Goal: Task Accomplishment & Management: Complete application form

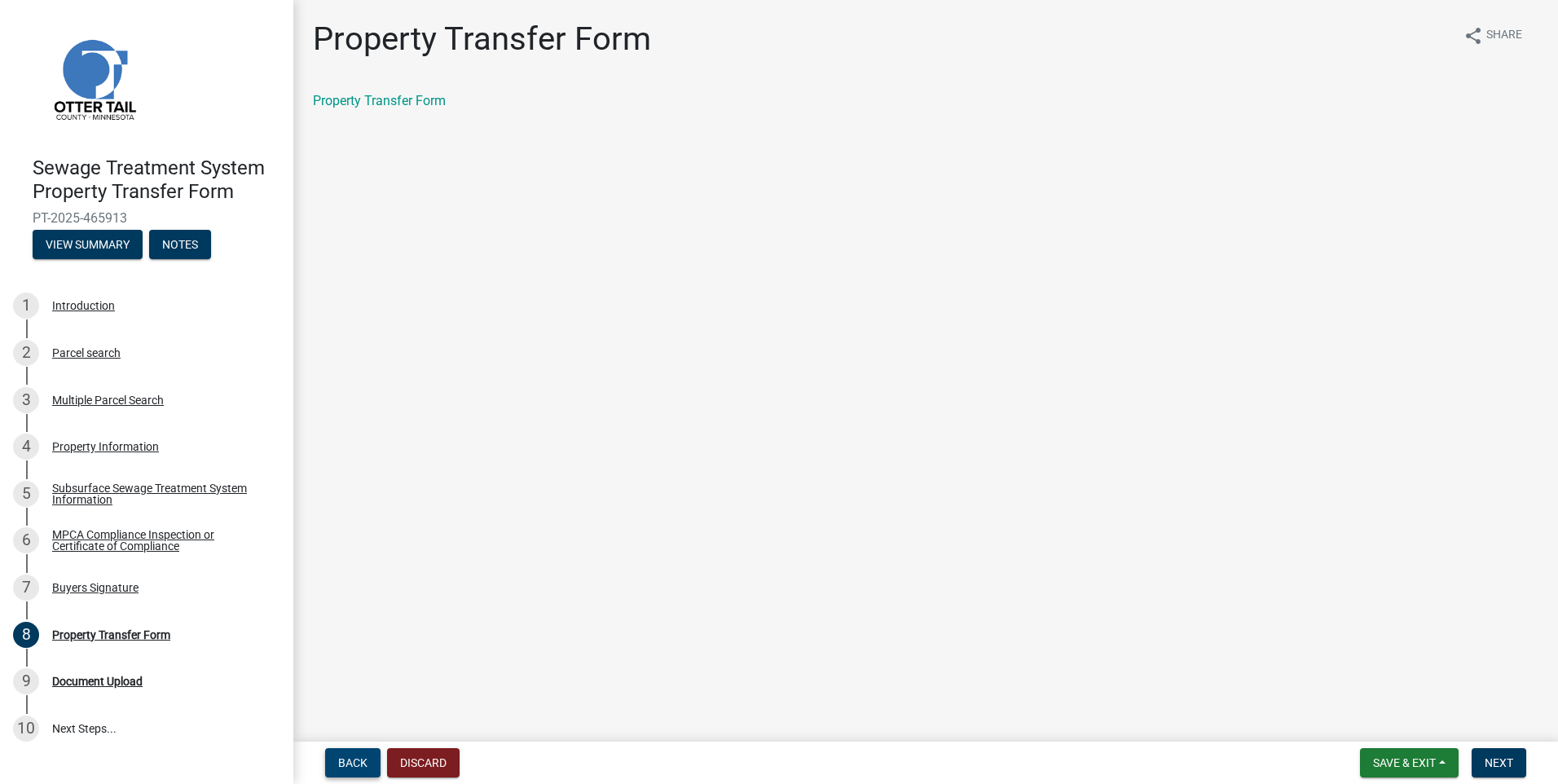
click at [340, 765] on span "Back" at bounding box center [353, 763] width 29 height 13
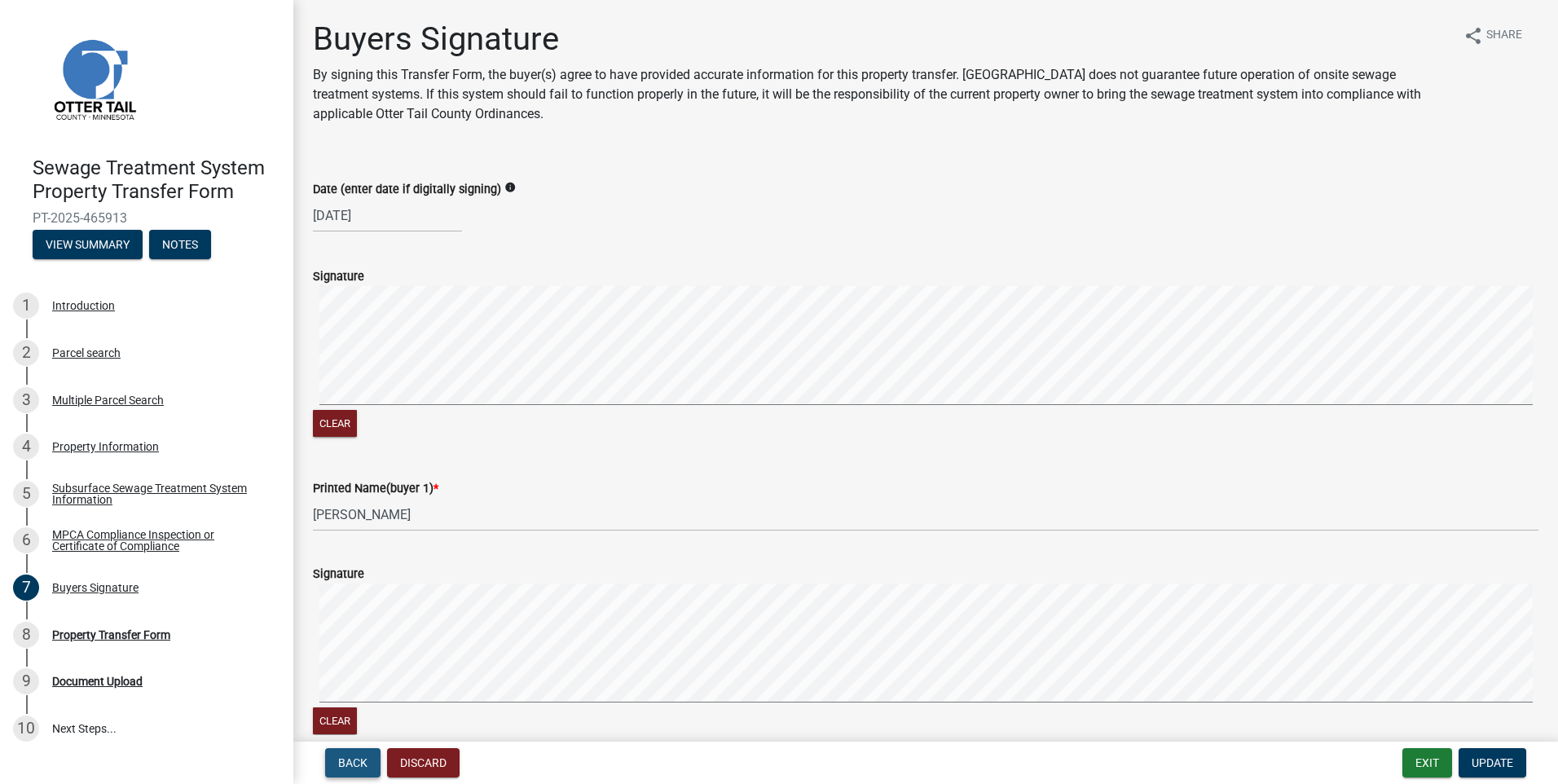
click at [340, 765] on span "Back" at bounding box center [353, 763] width 29 height 13
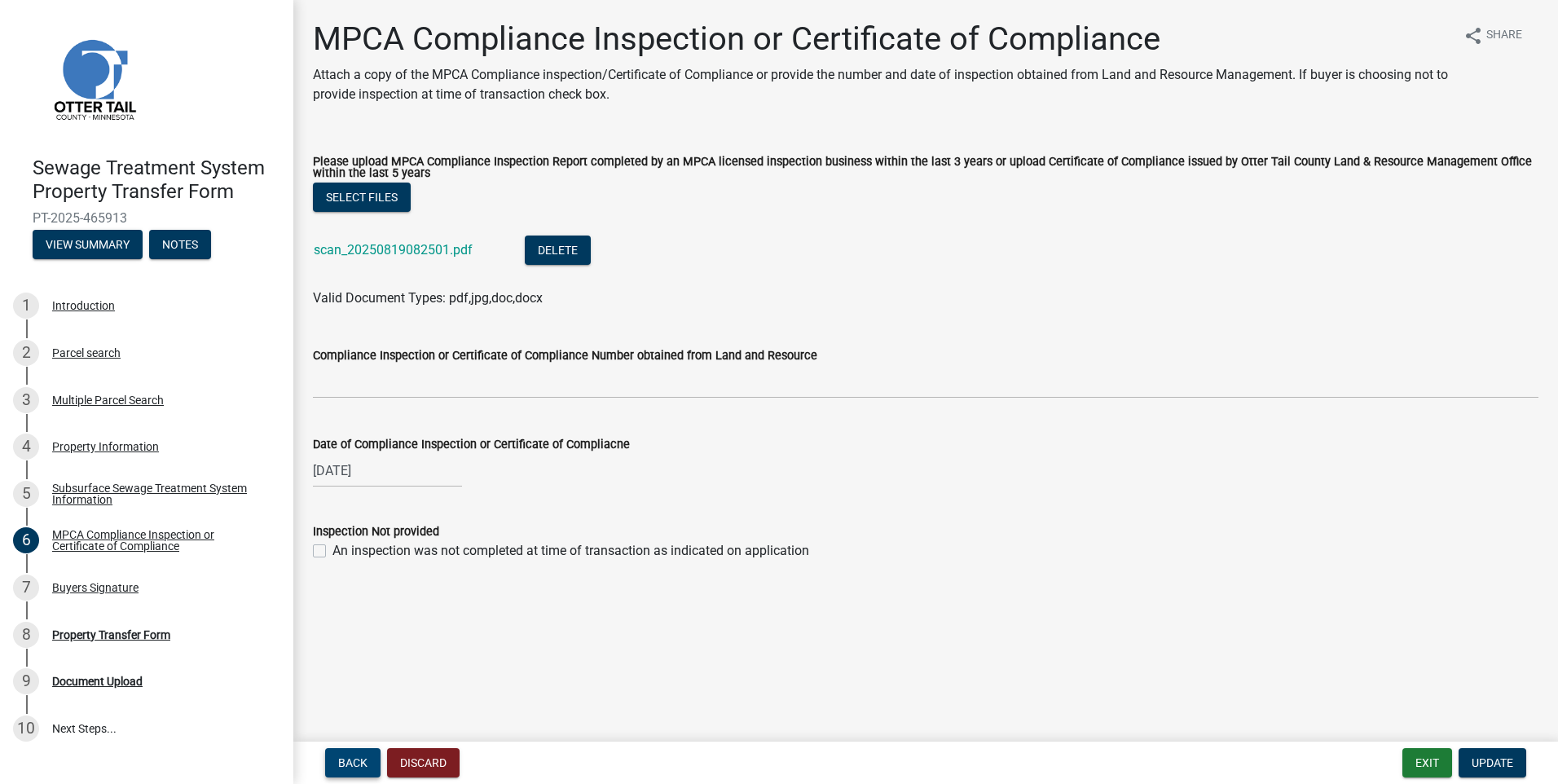
click at [340, 766] on span "Back" at bounding box center [353, 763] width 29 height 13
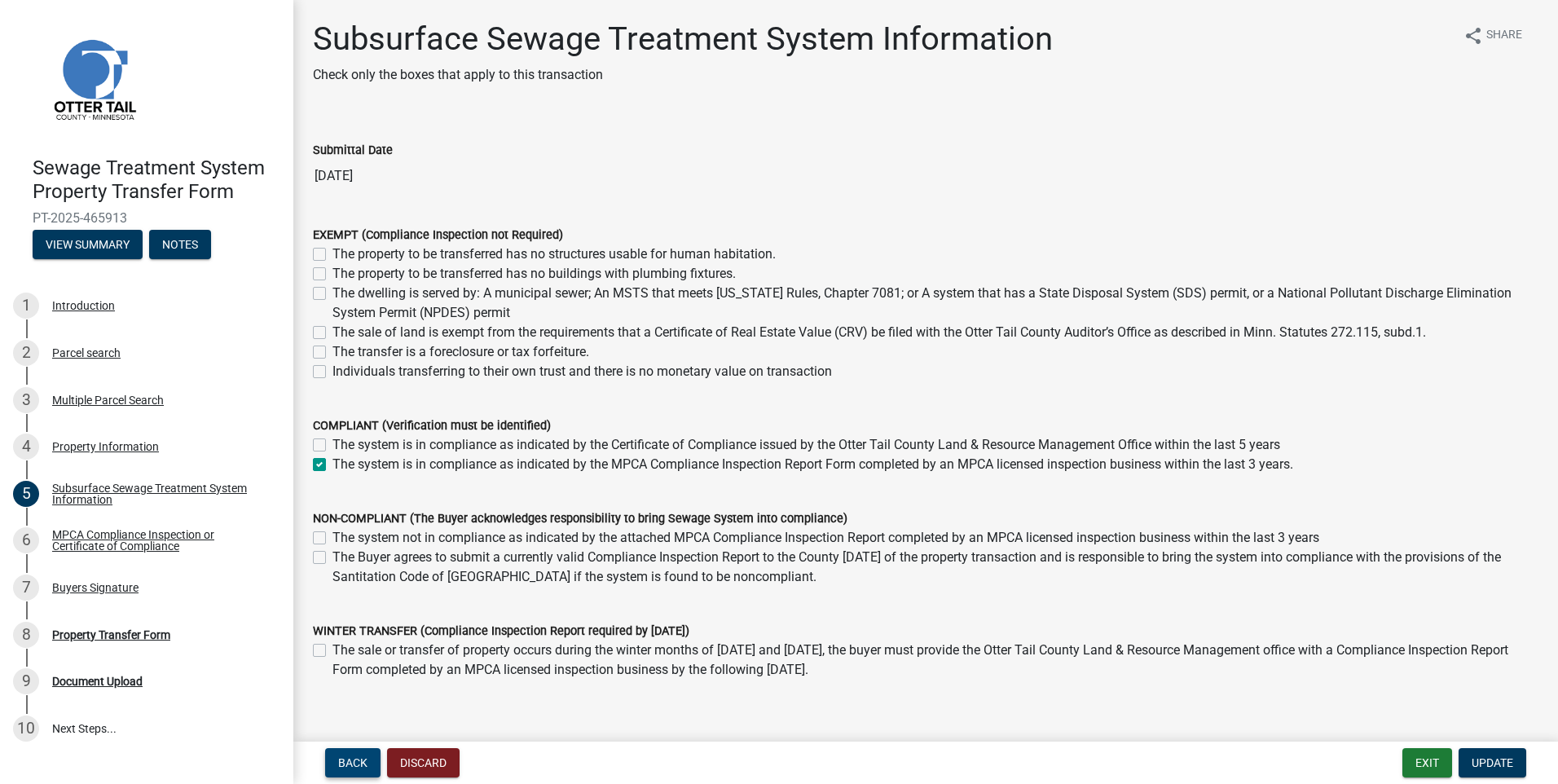
click at [340, 766] on span "Back" at bounding box center [353, 763] width 29 height 13
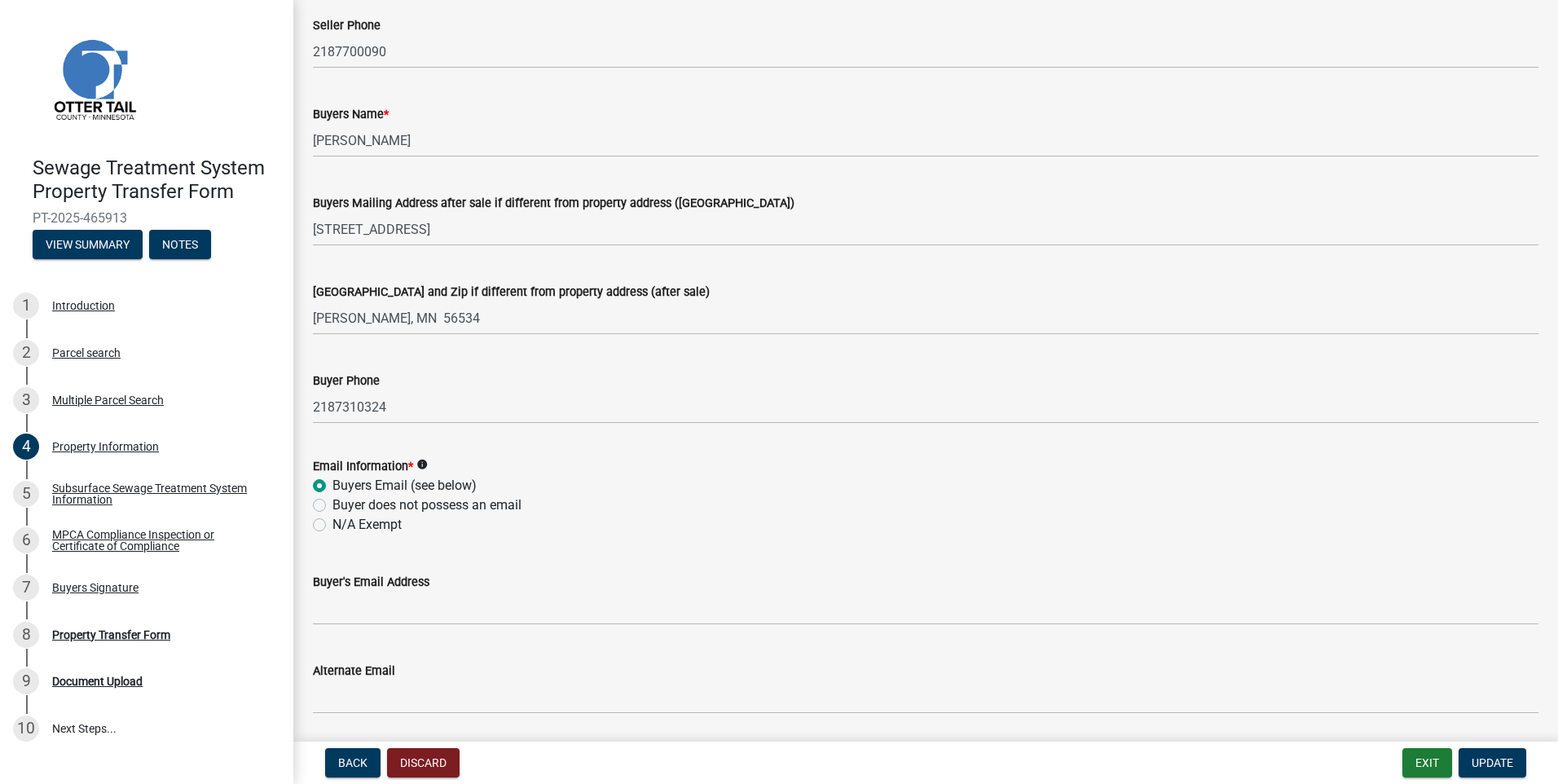
scroll to position [326, 0]
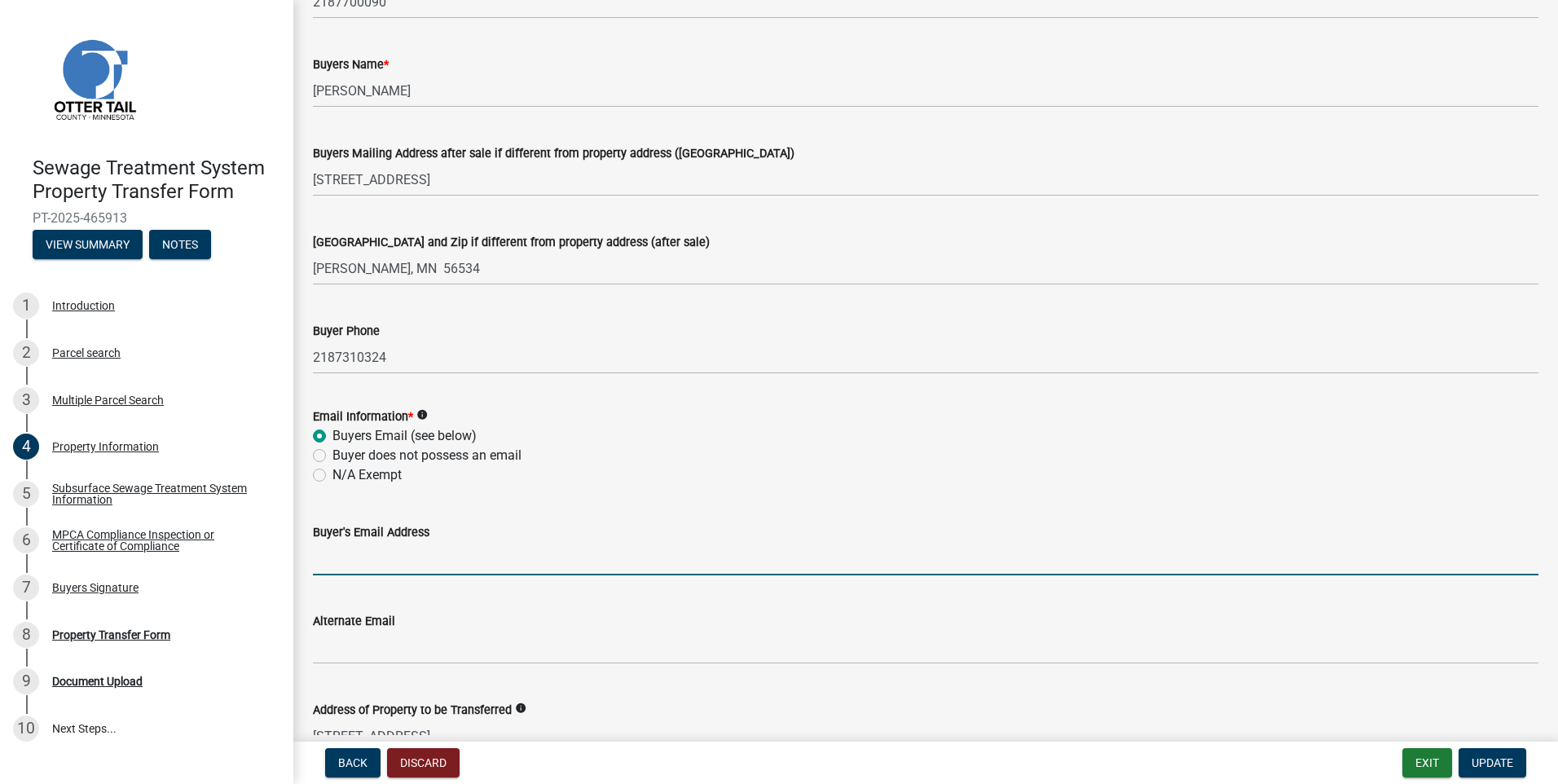
click at [346, 566] on input "Buyer's Email Address" at bounding box center [926, 558] width 1225 height 33
type input "t"
type input "[EMAIL_ADDRESS][DOMAIN_NAME]"
click at [1514, 755] on button "Update" at bounding box center [1492, 763] width 67 height 29
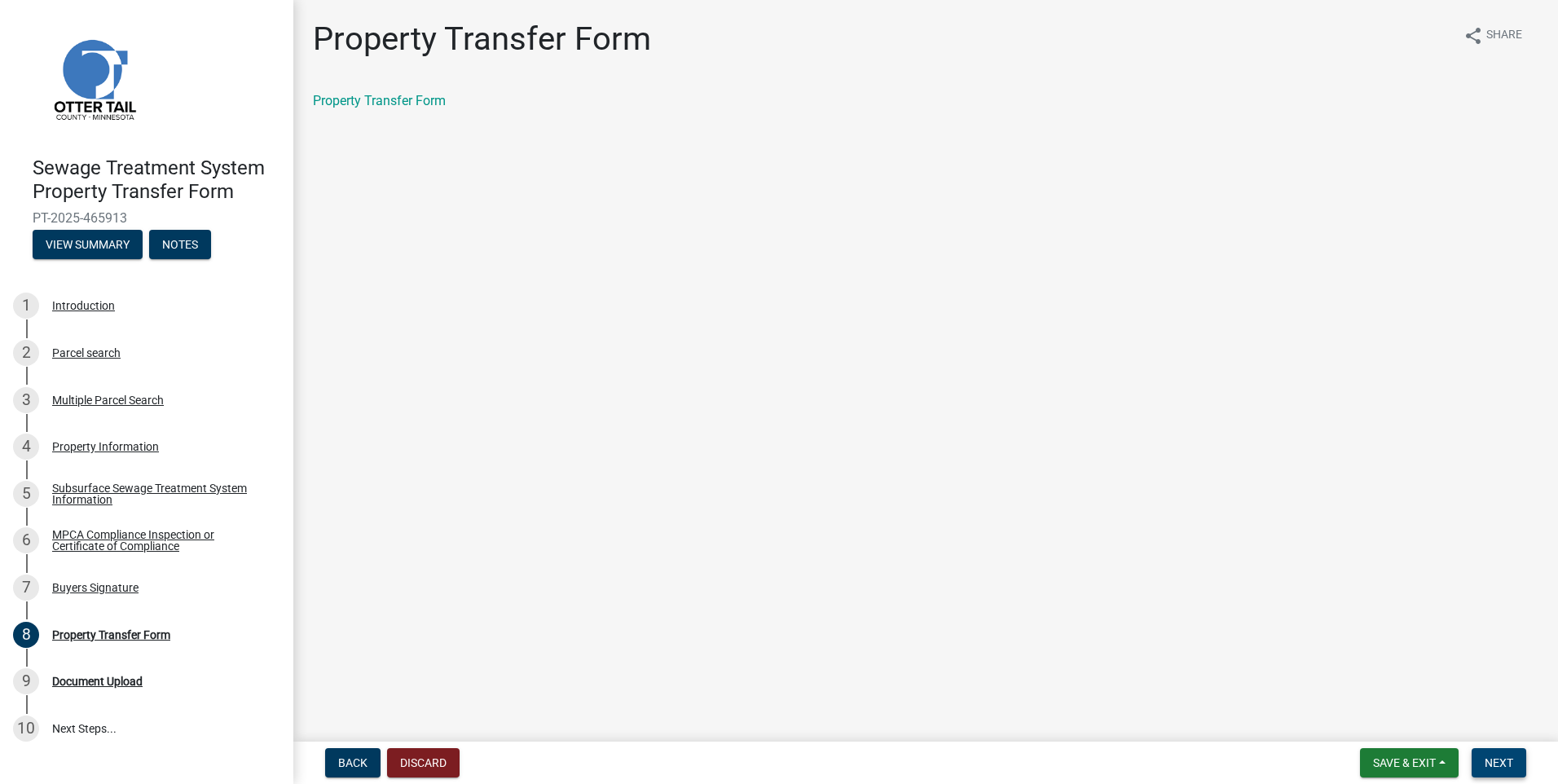
click at [1509, 760] on span "Next" at bounding box center [1498, 763] width 29 height 13
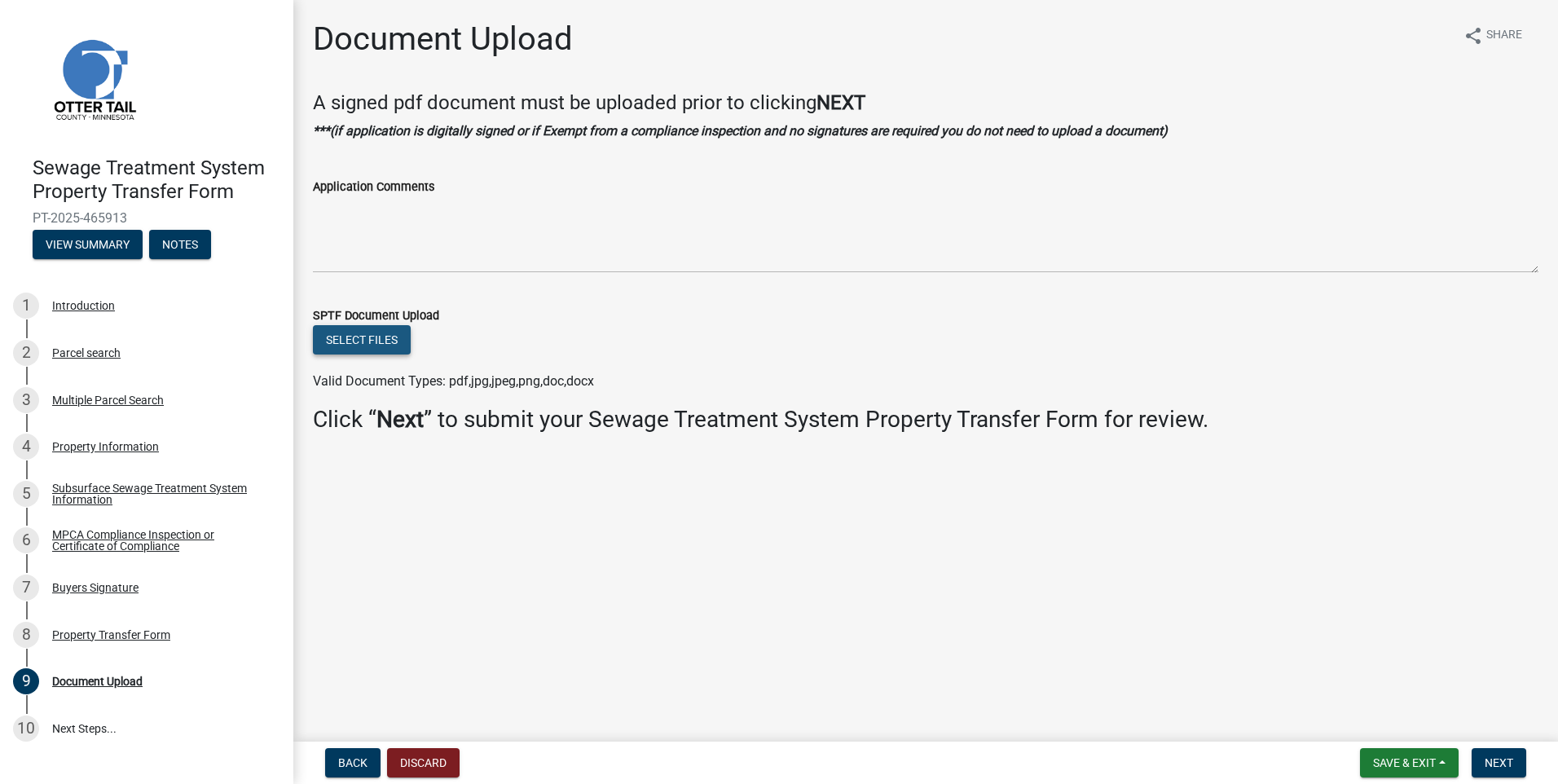
click at [378, 345] on button "Select files" at bounding box center [362, 340] width 98 height 29
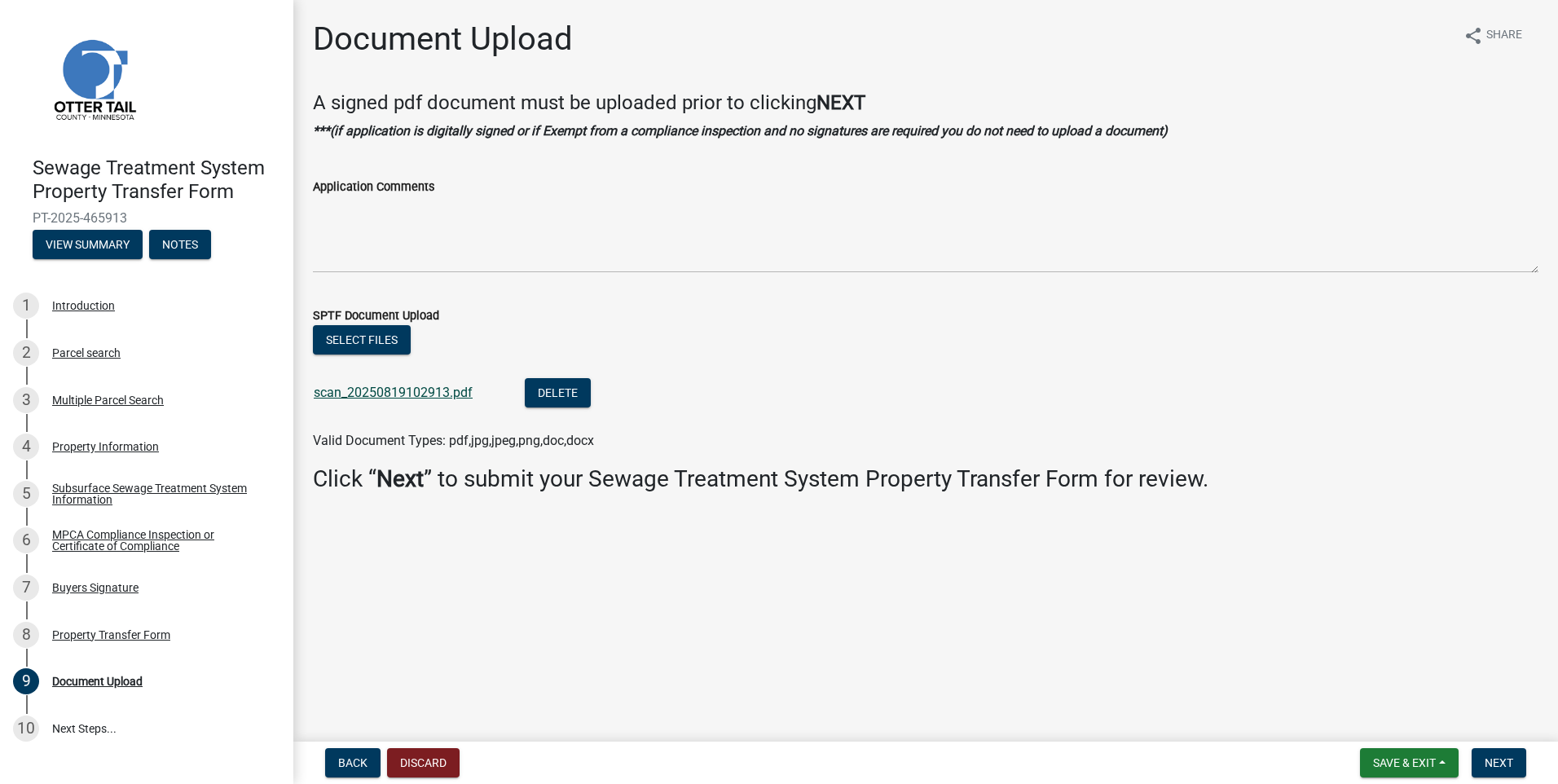
click at [362, 387] on link "scan_20250819102913.pdf" at bounding box center [392, 392] width 158 height 16
click at [1505, 758] on span "Next" at bounding box center [1498, 763] width 29 height 13
